Goal: Task Accomplishment & Management: Use online tool/utility

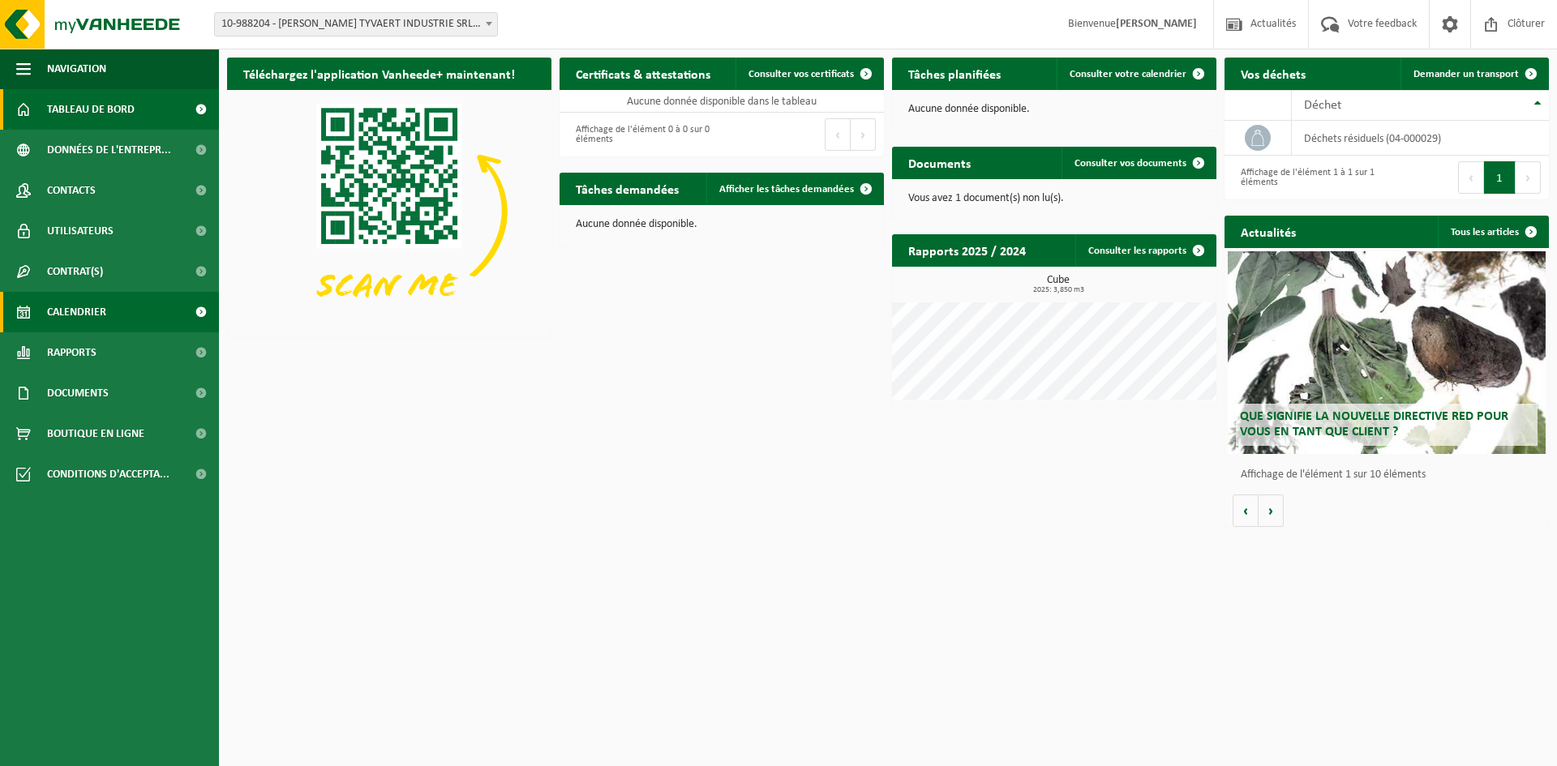
click at [133, 314] on link "Calendrier" at bounding box center [109, 312] width 219 height 41
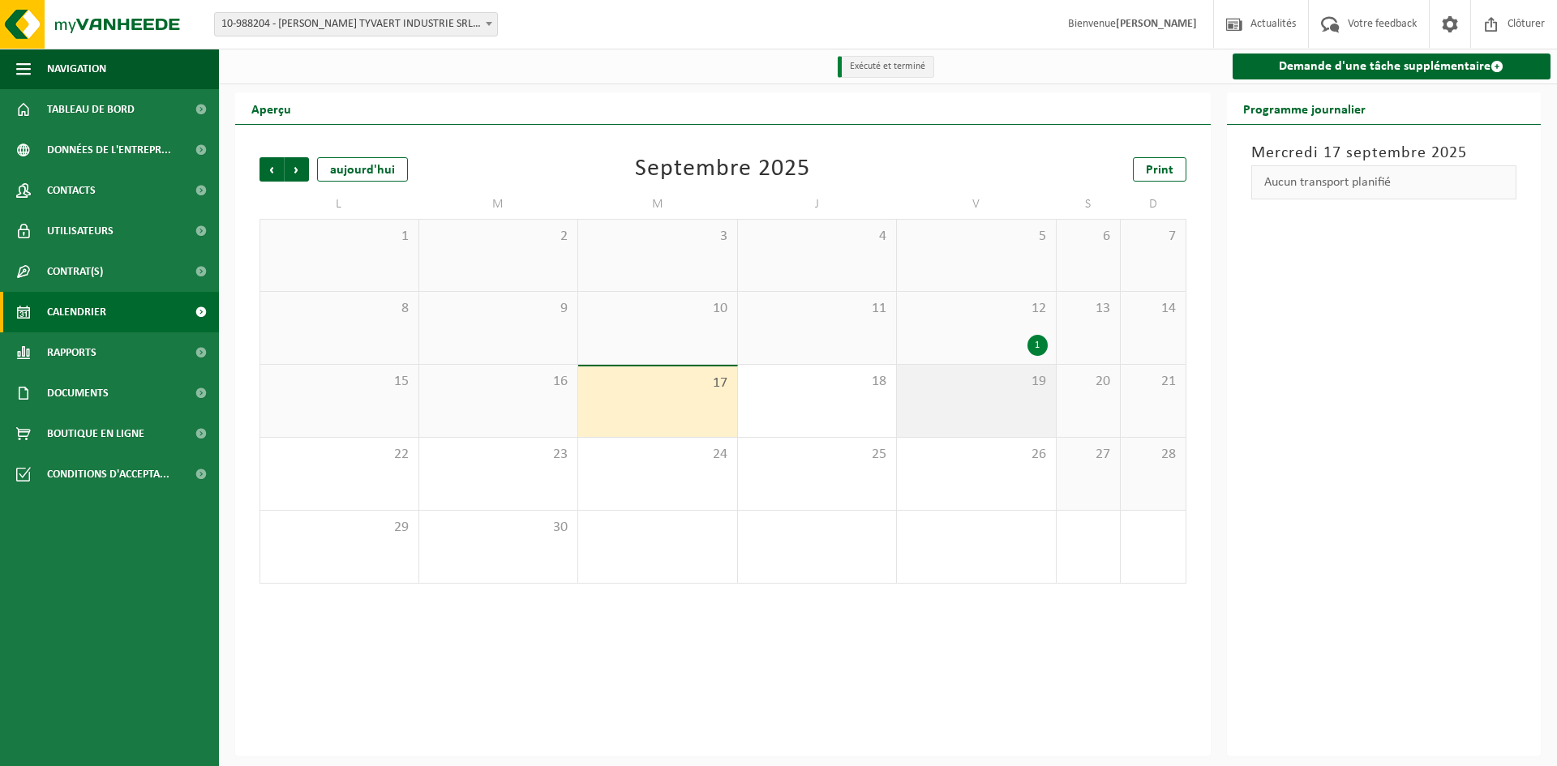
click at [996, 404] on div "19" at bounding box center [976, 401] width 159 height 72
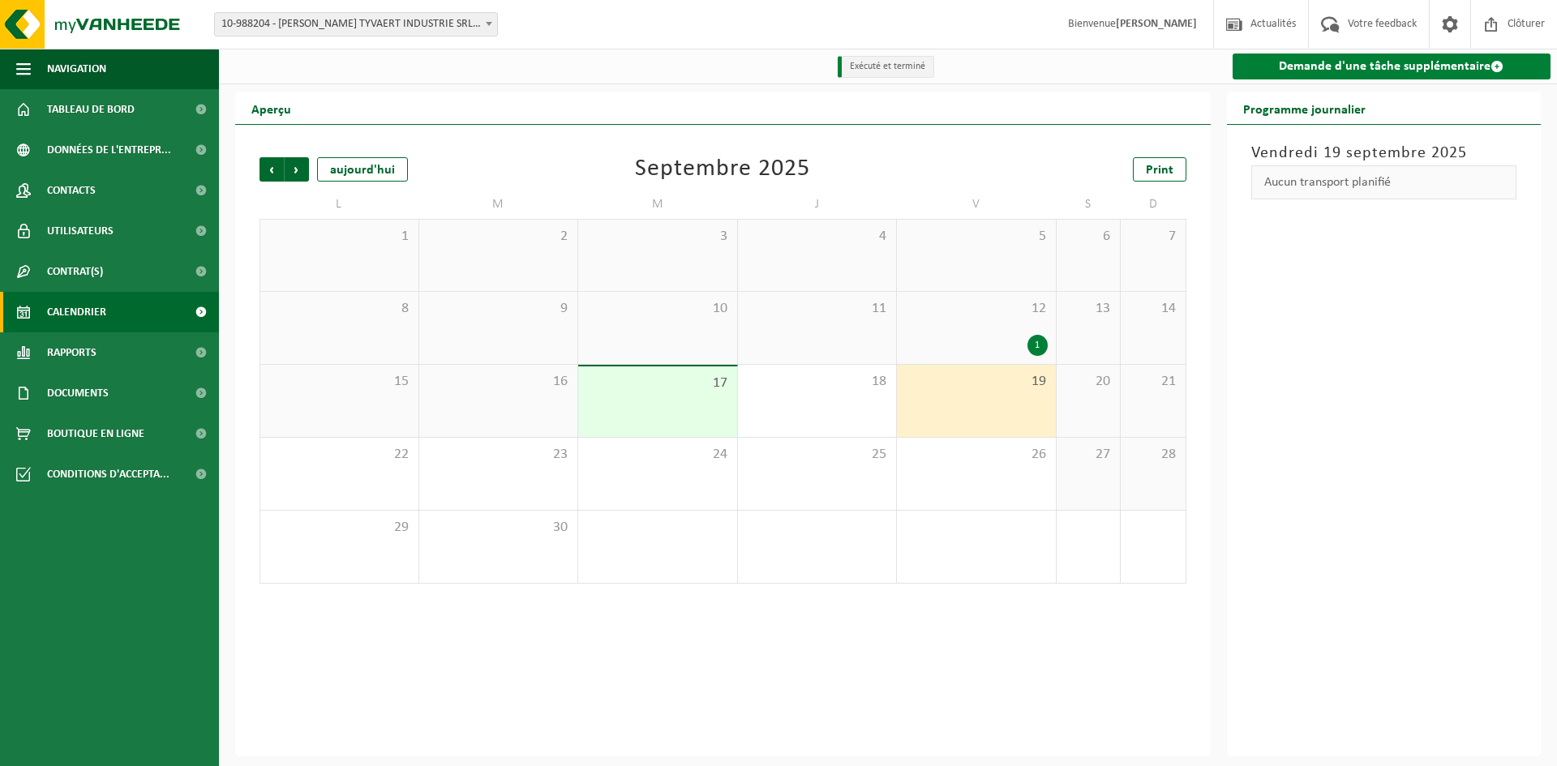
click at [1469, 66] on link "Demande d'une tâche supplémentaire" at bounding box center [1391, 67] width 319 height 26
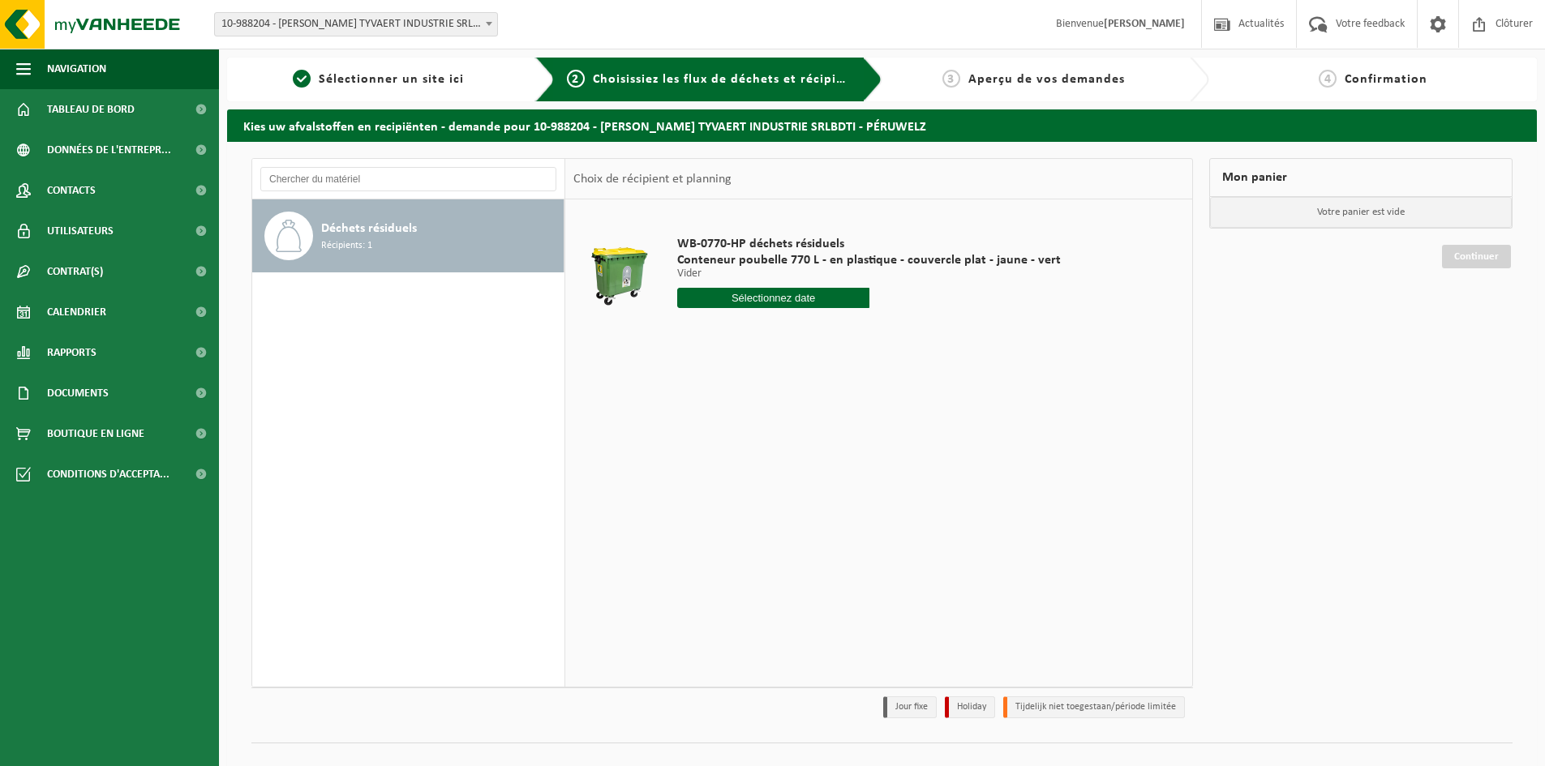
click at [726, 294] on input "text" at bounding box center [773, 298] width 192 height 20
click at [811, 439] on div "19" at bounding box center [806, 442] width 28 height 26
type input "à partir de [DATE]"
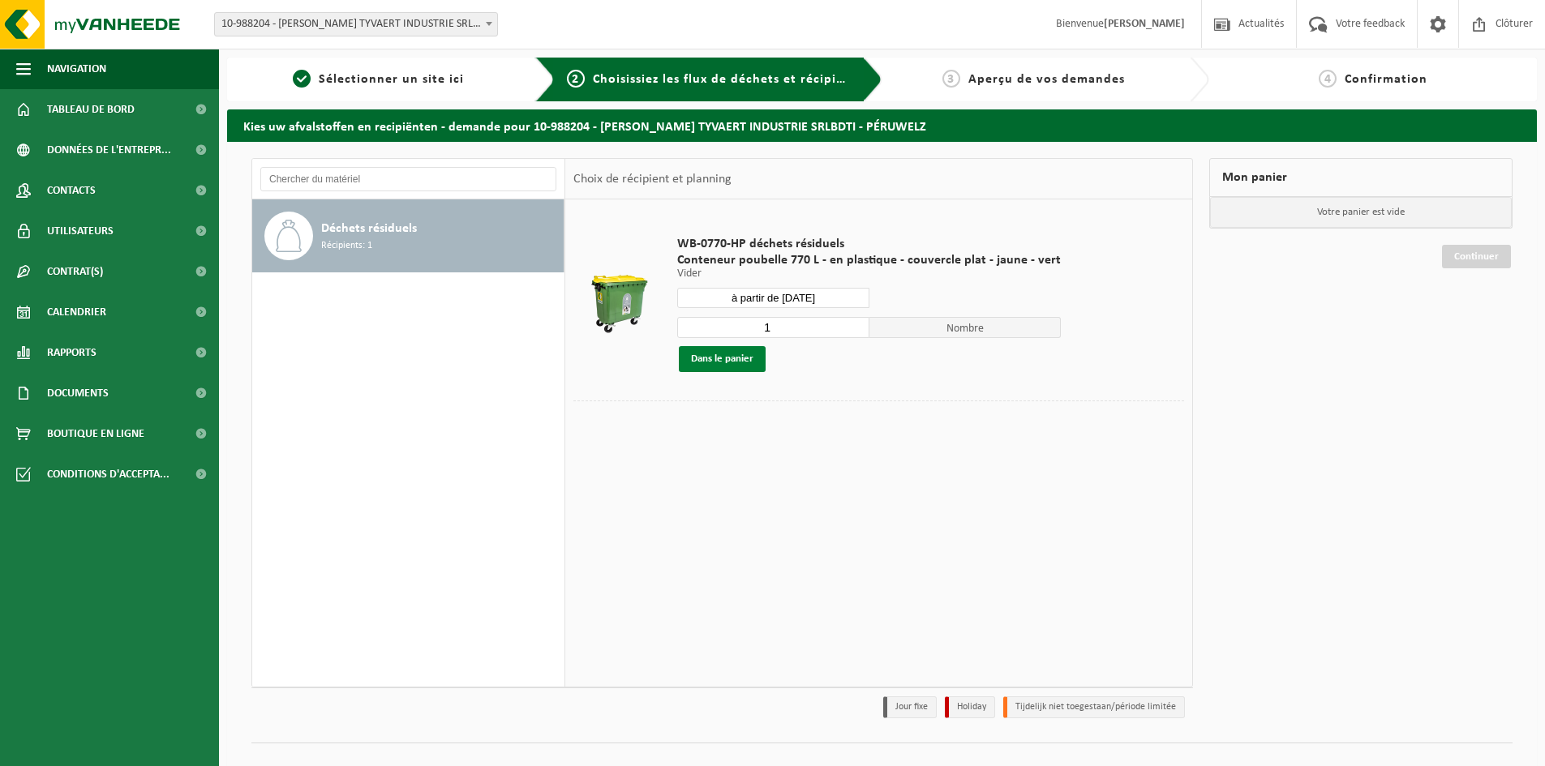
drag, startPoint x: 741, startPoint y: 354, endPoint x: 837, endPoint y: 380, distance: 99.1
click at [742, 354] on button "Dans le panier" at bounding box center [722, 359] width 87 height 26
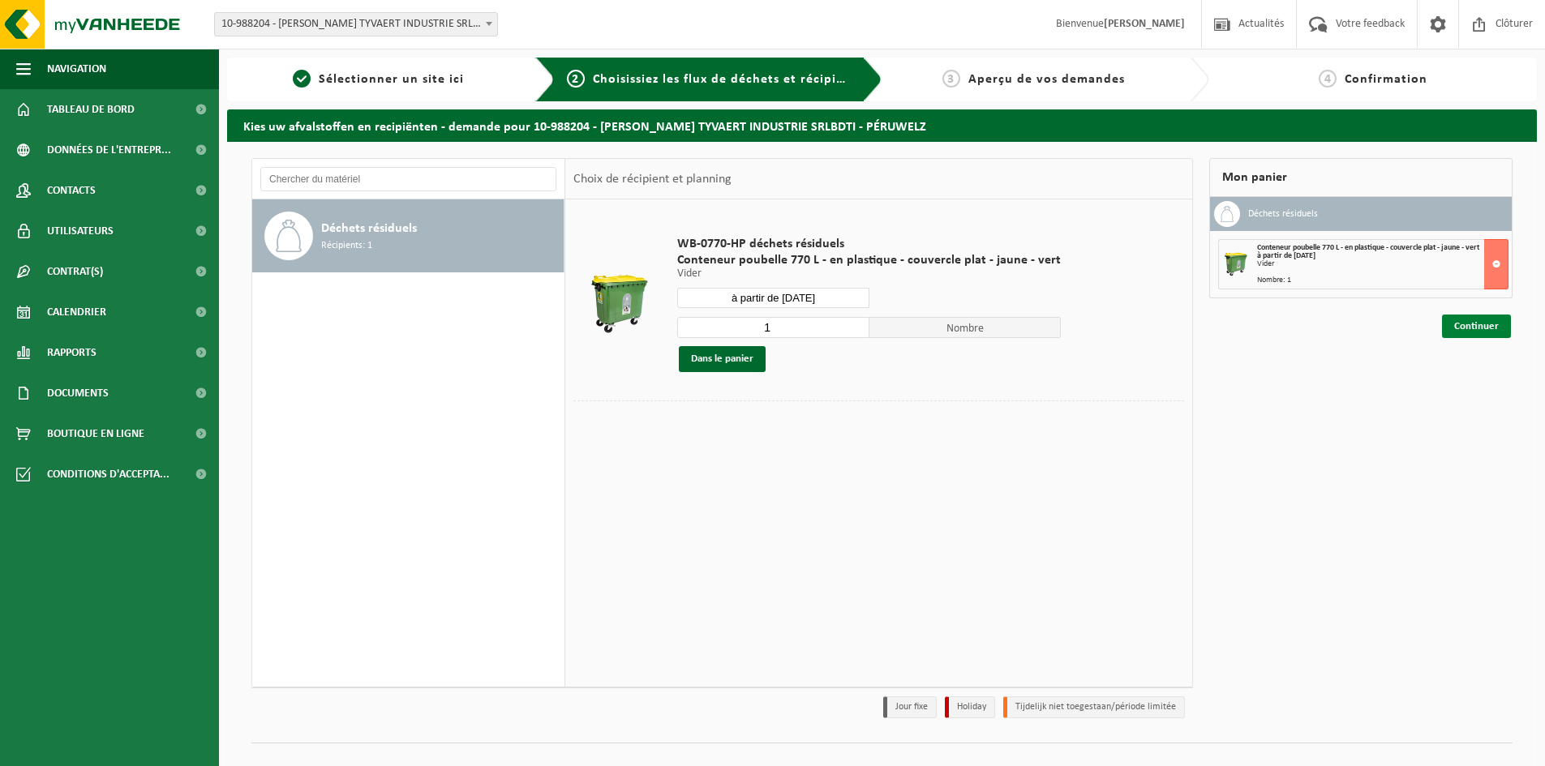
click at [1475, 325] on link "Continuer" at bounding box center [1476, 327] width 69 height 24
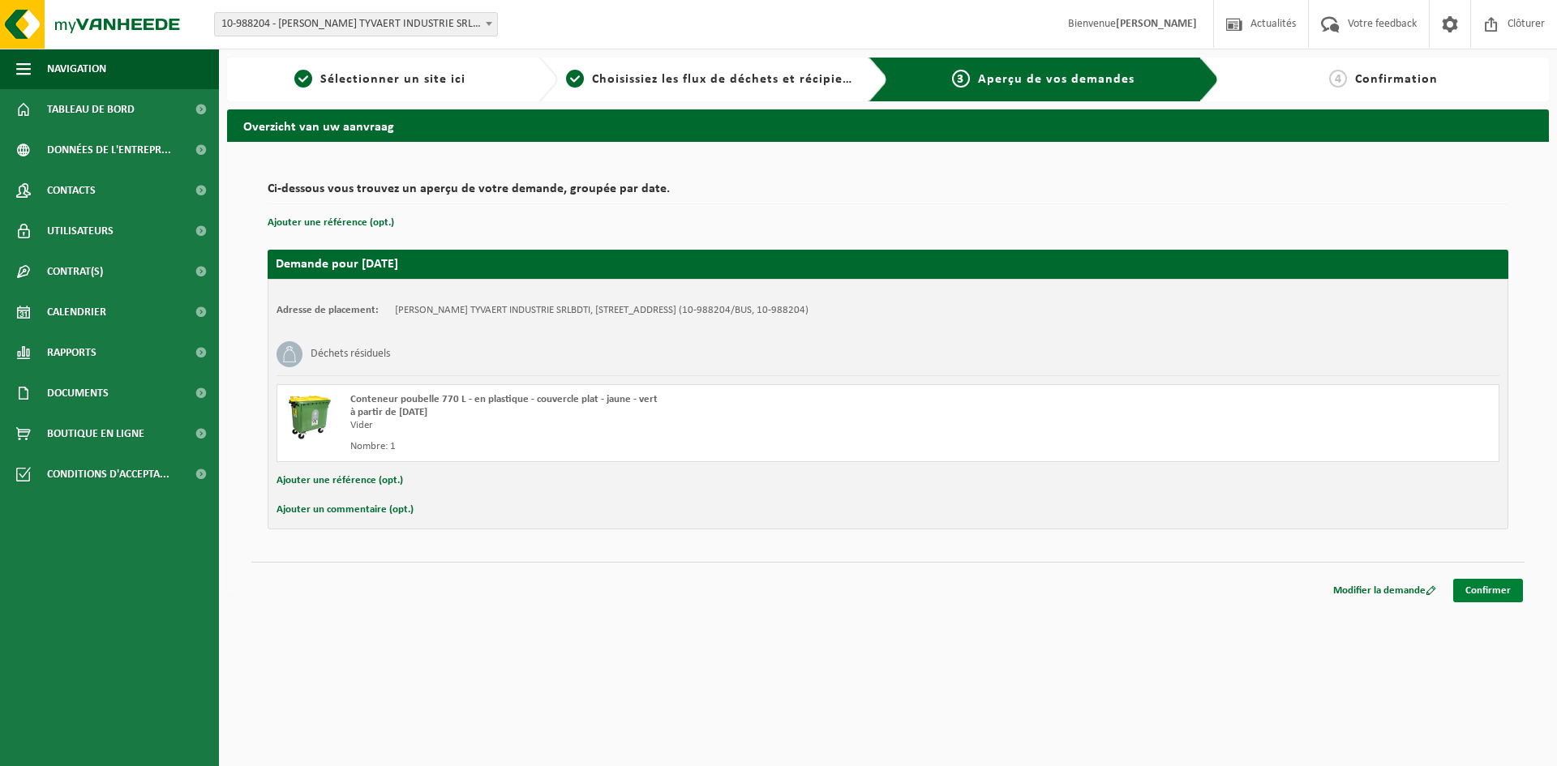
click at [1485, 589] on link "Confirmer" at bounding box center [1488, 591] width 70 height 24
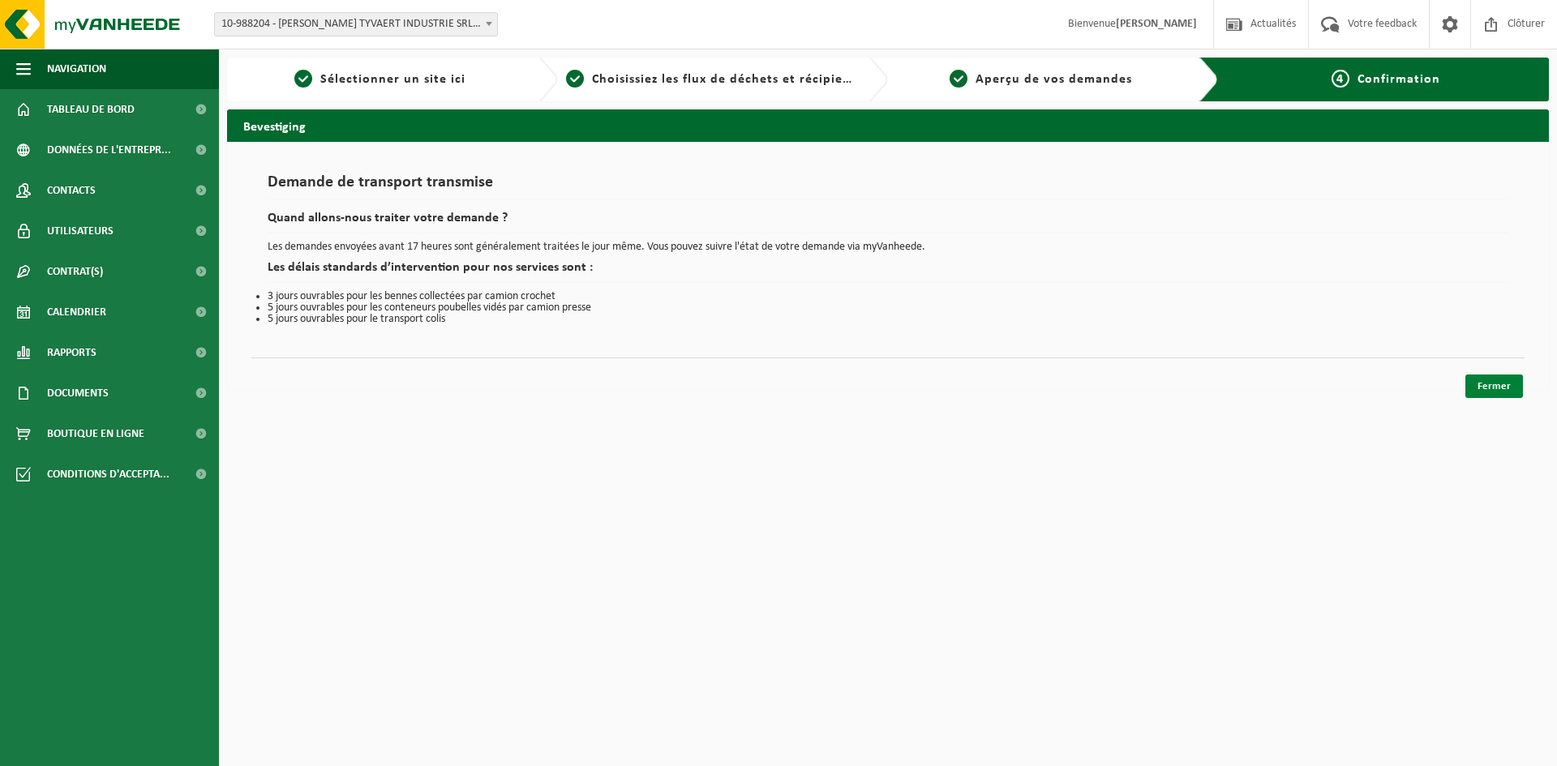
click at [1492, 383] on link "Fermer" at bounding box center [1494, 387] width 58 height 24
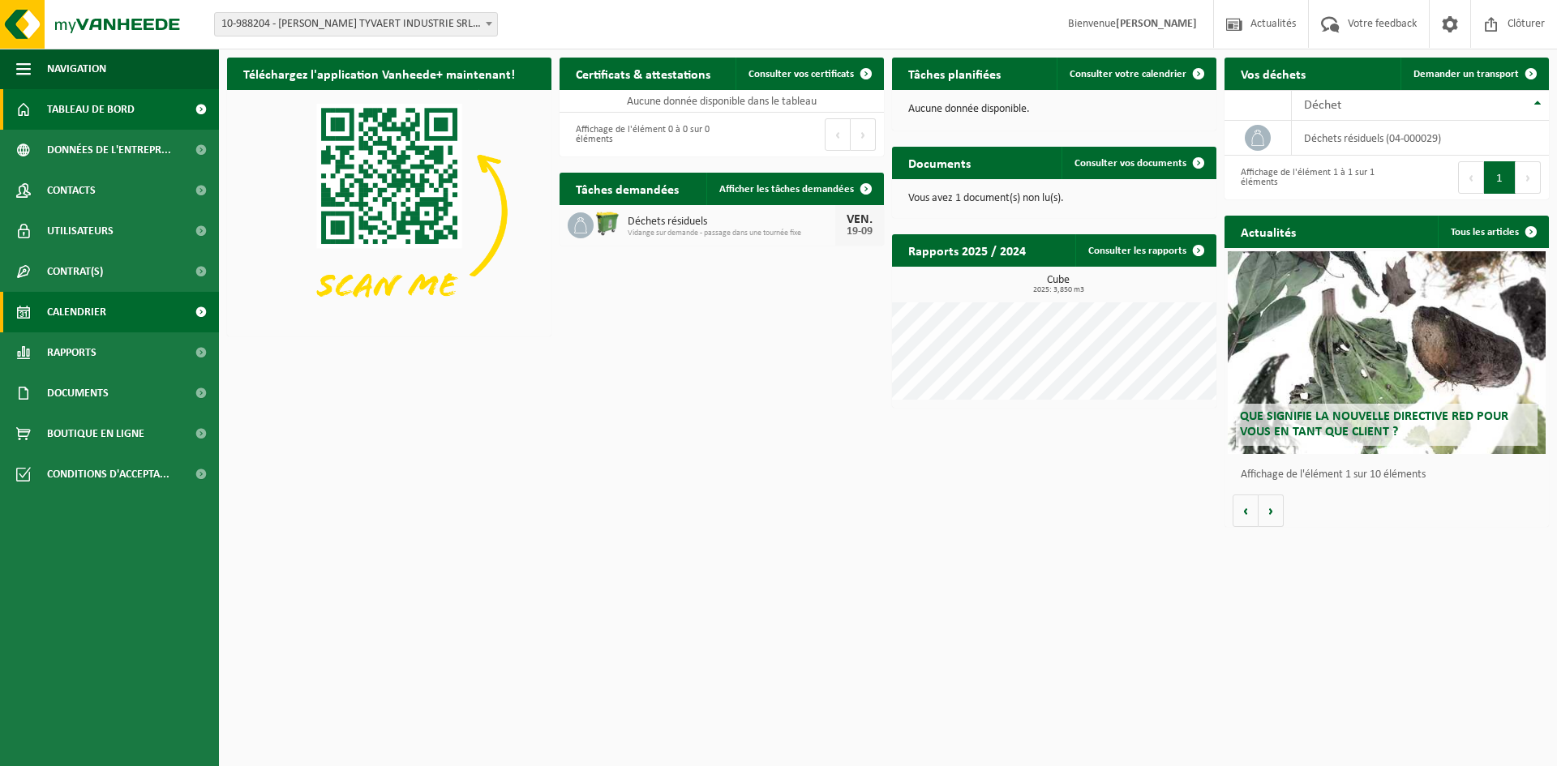
click at [152, 318] on link "Calendrier" at bounding box center [109, 312] width 219 height 41
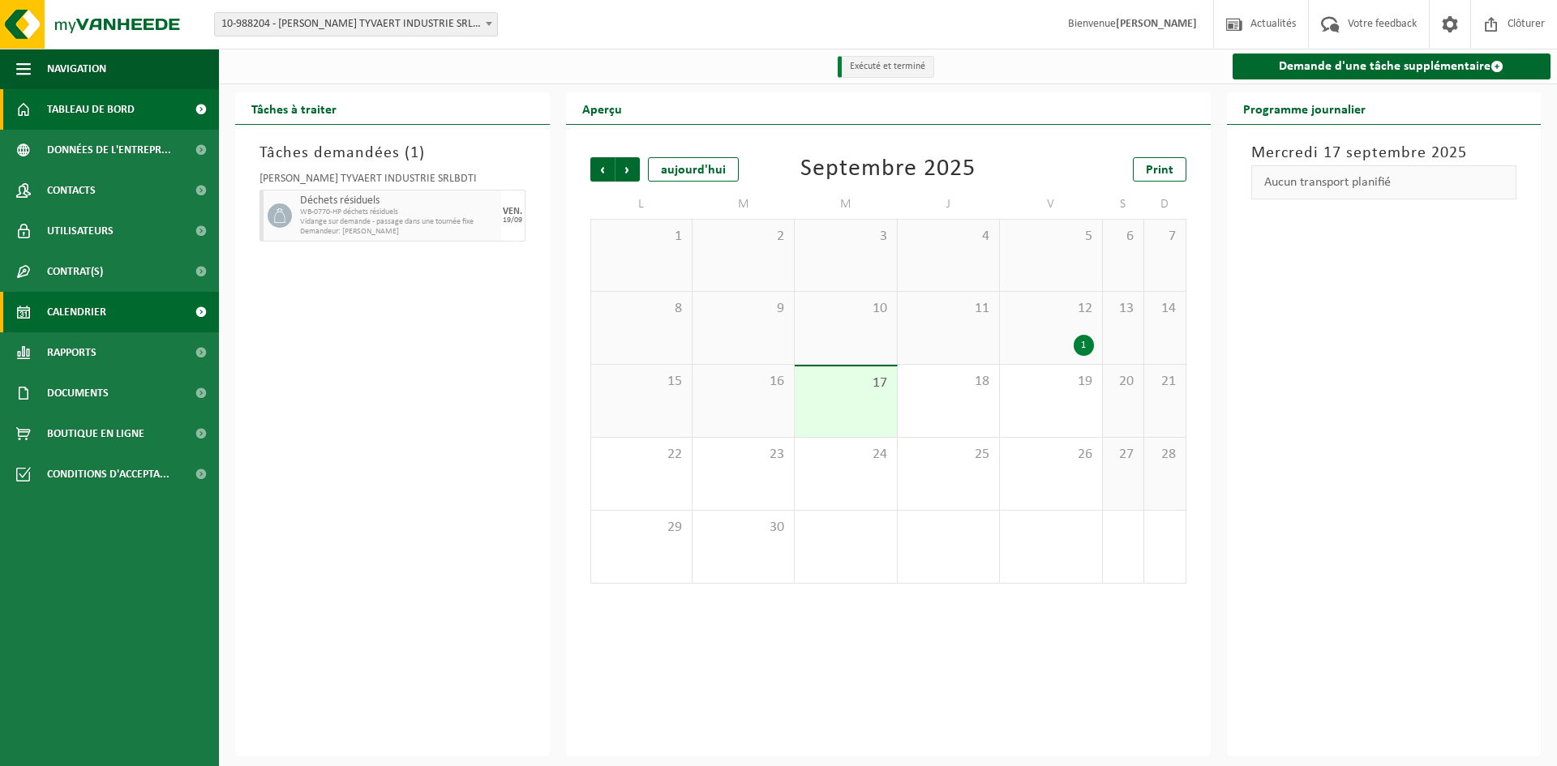
click at [126, 108] on span "Tableau de bord" at bounding box center [91, 109] width 88 height 41
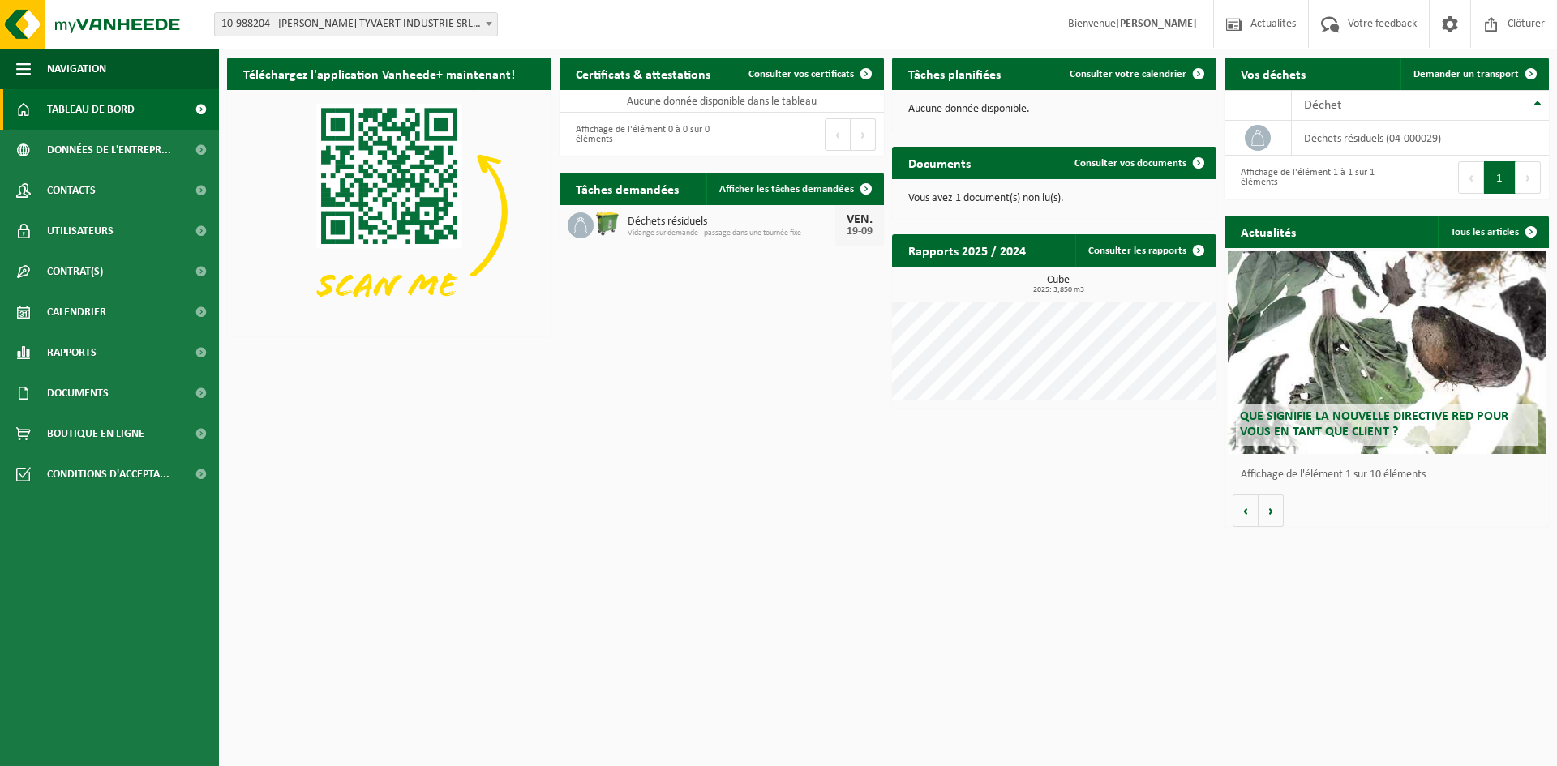
click at [993, 197] on p "Vous avez 1 document(s) non lu(s)." at bounding box center [1054, 198] width 292 height 11
click at [1179, 154] on link "Consulter vos documents" at bounding box center [1137, 163] width 153 height 32
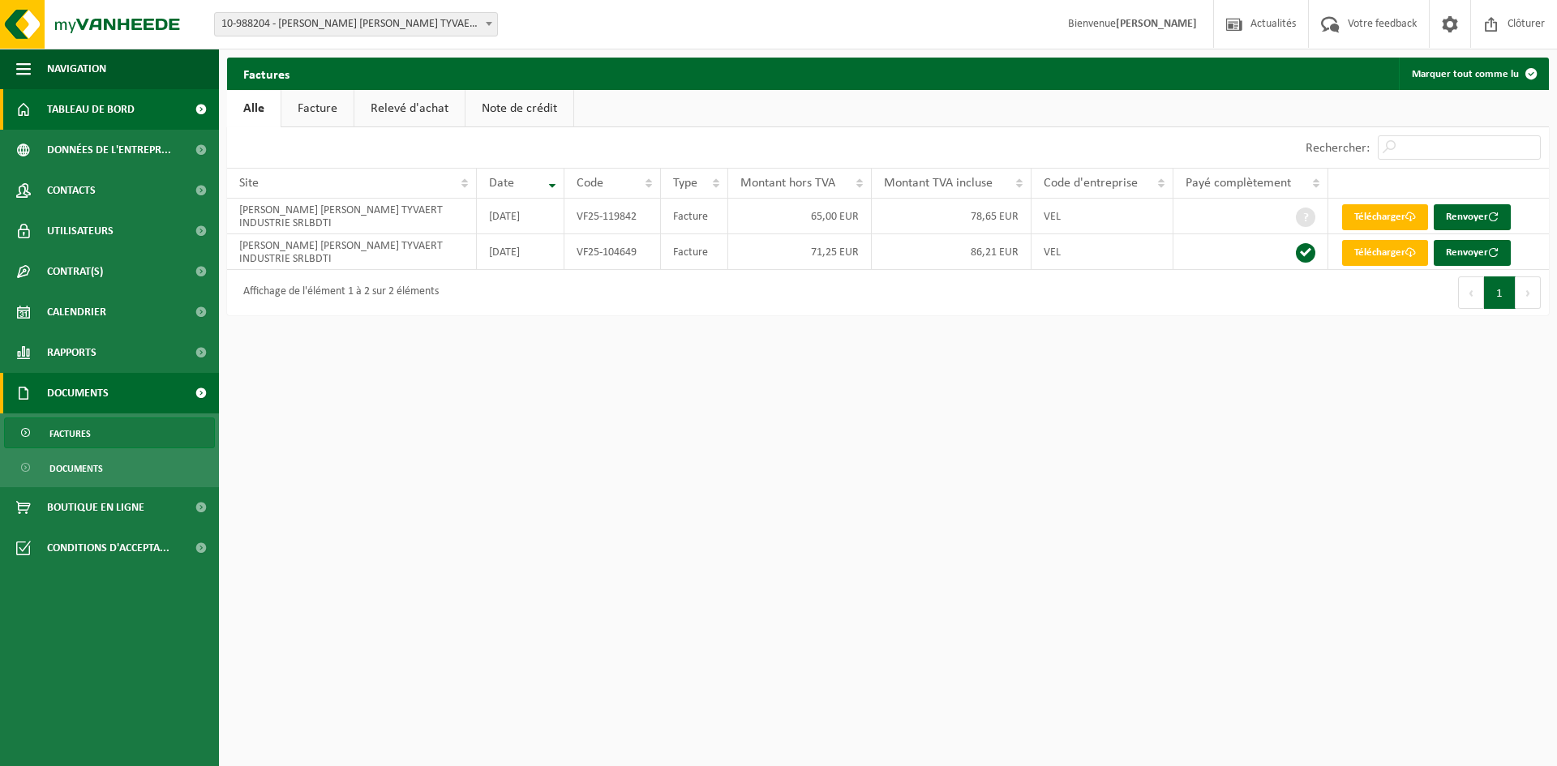
click at [113, 109] on span "Tableau de bord" at bounding box center [91, 109] width 88 height 41
